Goal: Information Seeking & Learning: Understand process/instructions

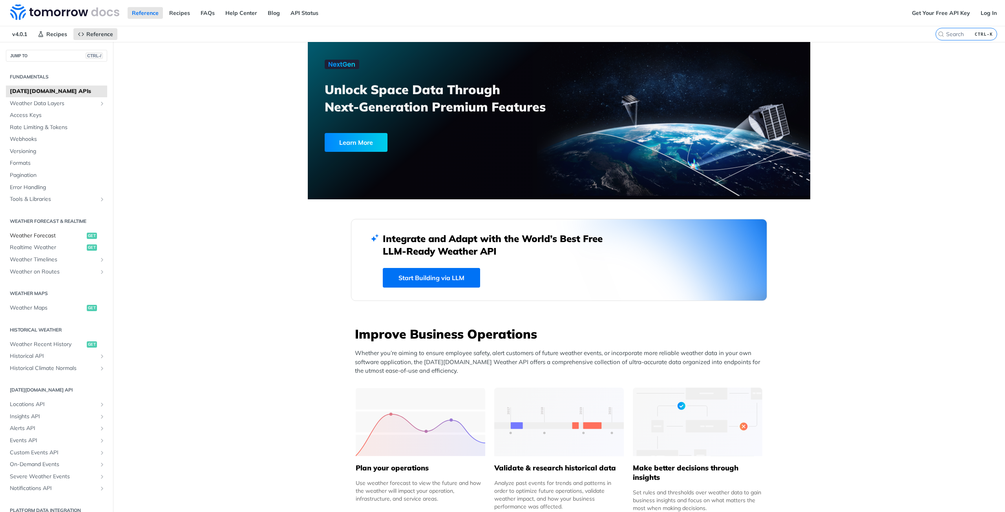
click at [53, 232] on span "Weather Forecast" at bounding box center [47, 236] width 75 height 8
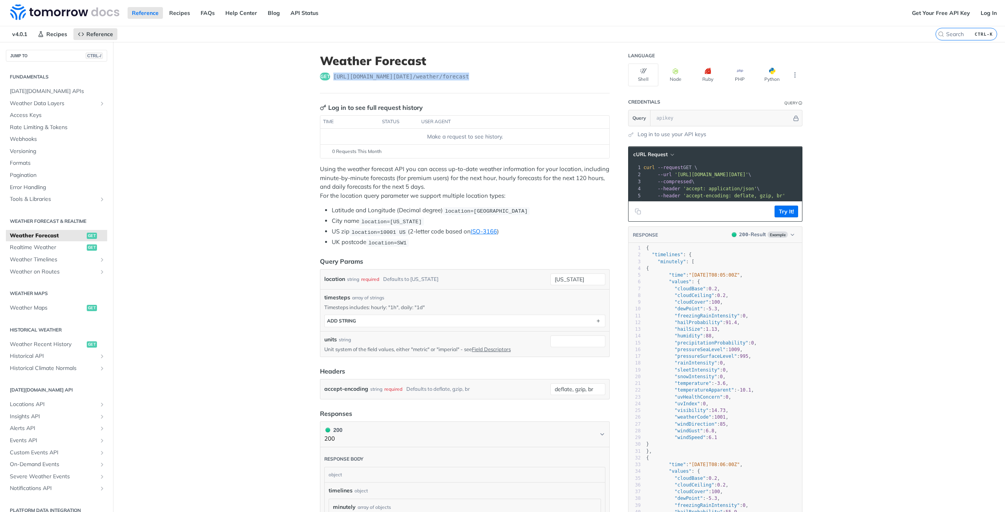
drag, startPoint x: 455, startPoint y: 63, endPoint x: 330, endPoint y: 67, distance: 125.6
click at [330, 73] on div "get [URL][DOMAIN_NAME][DATE] /weather/forecast" at bounding box center [465, 77] width 290 height 8
copy span "[URL][DOMAIN_NAME][DATE] /weather/forecast"
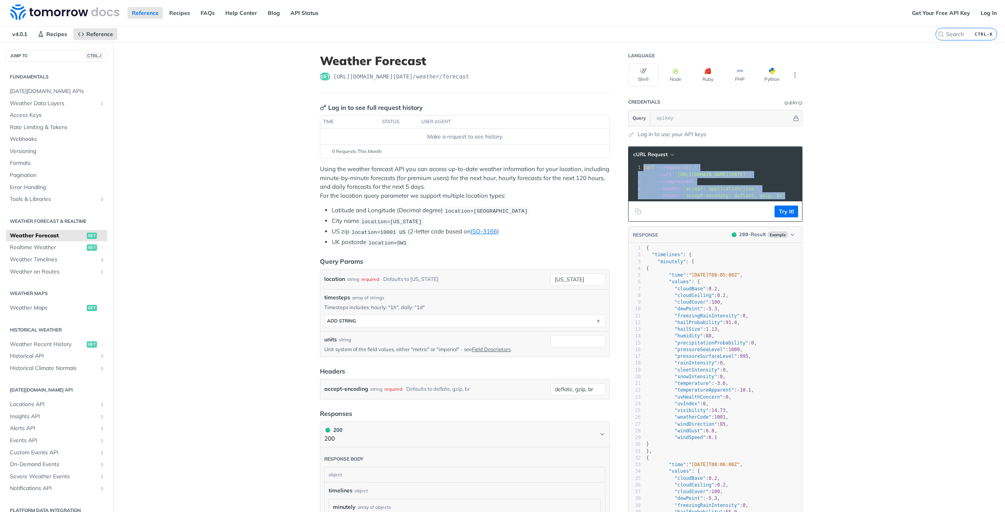
drag, startPoint x: 786, startPoint y: 189, endPoint x: 603, endPoint y: 149, distance: 187.1
copy div "curl --request GET \ 2 --url '[URL][DOMAIN_NAME][DATE]' \ 3 --compressed \ 4 --…"
click at [719, 186] on span "'accept: application/json'" at bounding box center [720, 188] width 74 height 5
drag, startPoint x: 786, startPoint y: 191, endPoint x: 579, endPoint y: 150, distance: 211.2
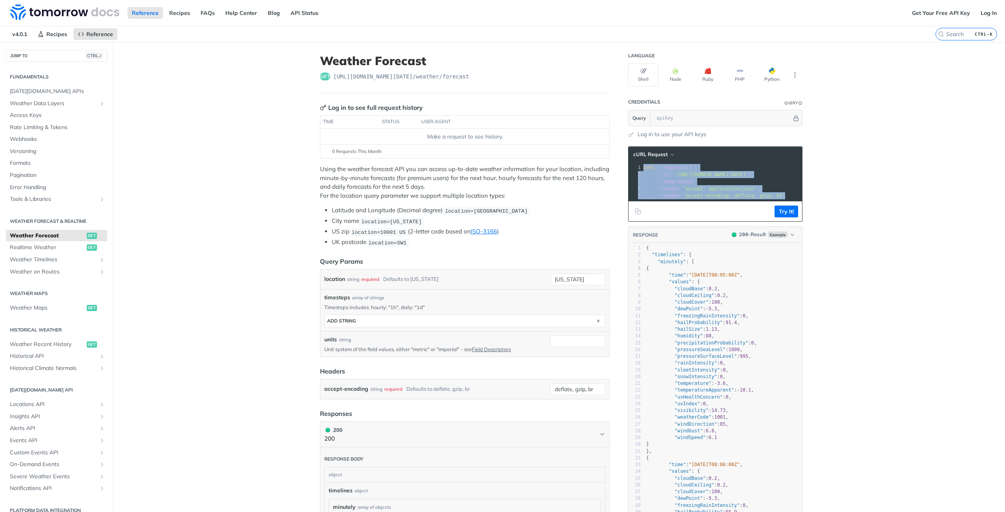
copy div "curl --request GET \ 2 --url '[URL][DOMAIN_NAME][DATE]' \ 3 --compressed \ 4 --…"
click at [637, 203] on footer "Try It!" at bounding box center [714, 211] width 173 height 20
click at [638, 208] on button "Copy to clipboard" at bounding box center [637, 212] width 11 height 12
click at [795, 210] on footer "Try It!" at bounding box center [714, 211] width 173 height 20
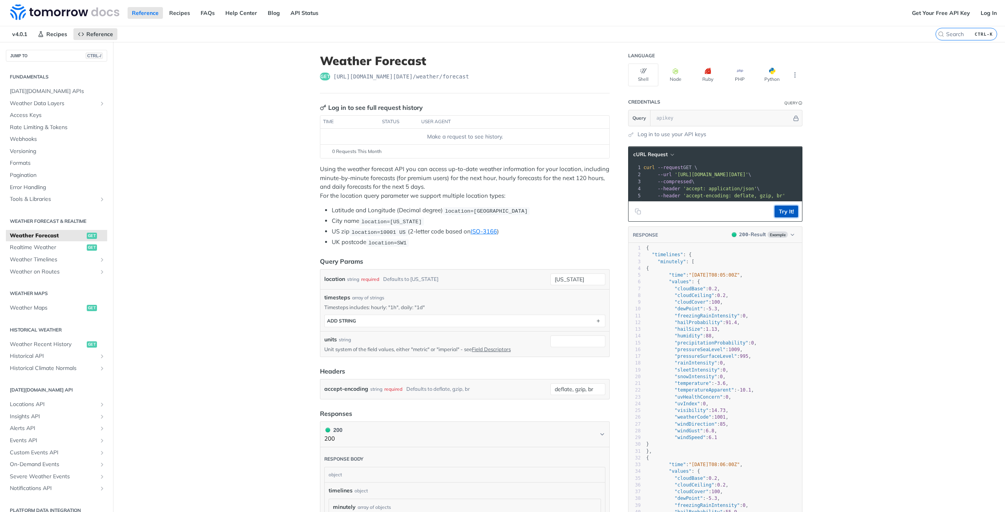
click at [791, 208] on button "Try It!" at bounding box center [786, 212] width 24 height 12
click at [682, 113] on input "text" at bounding box center [721, 118] width 139 height 16
click at [649, 139] on section "cURL Request xxxxxxxxxx 1 curl --request GET \ 2 --url '[URL][DOMAIN_NAME][DATE…" at bounding box center [715, 403] width 174 height 528
click at [673, 119] on input "text" at bounding box center [721, 118] width 139 height 16
